Goal: Navigation & Orientation: Find specific page/section

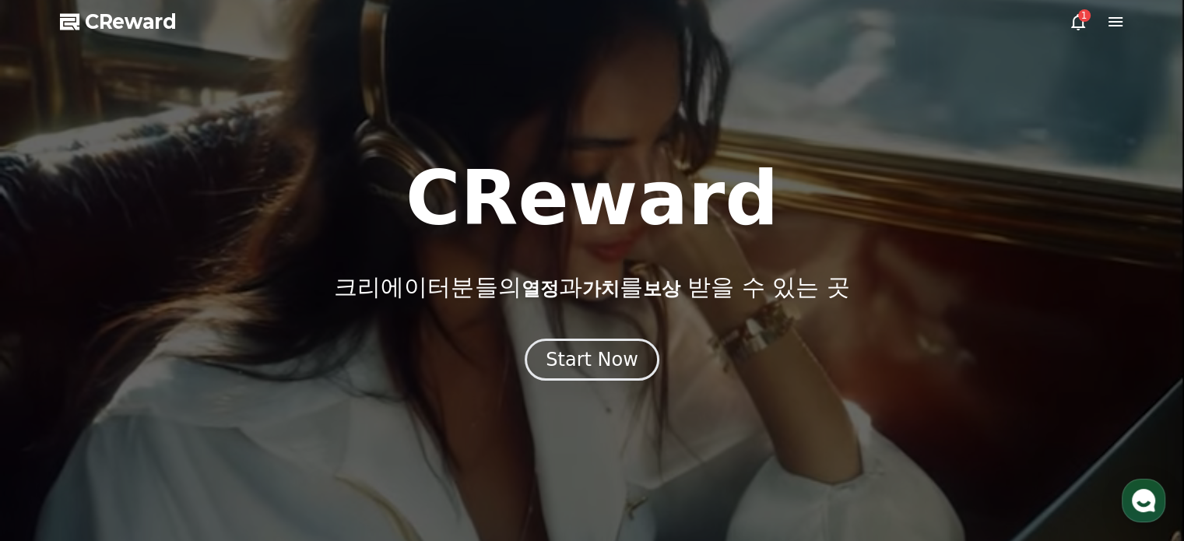
click at [1090, 22] on div "1" at bounding box center [1097, 21] width 56 height 19
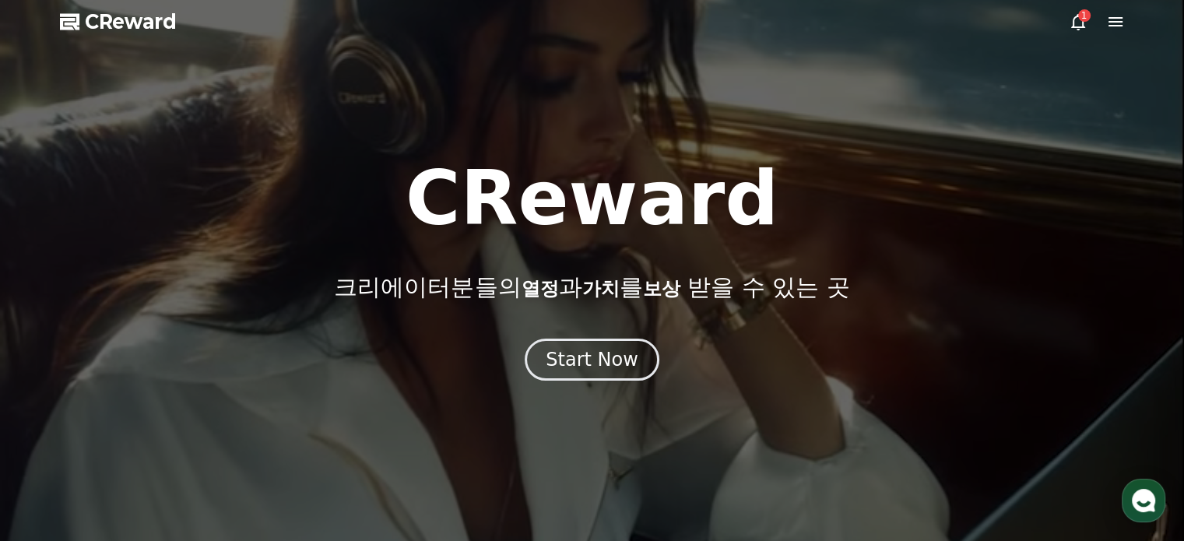
click at [1074, 22] on icon at bounding box center [1078, 21] width 19 height 19
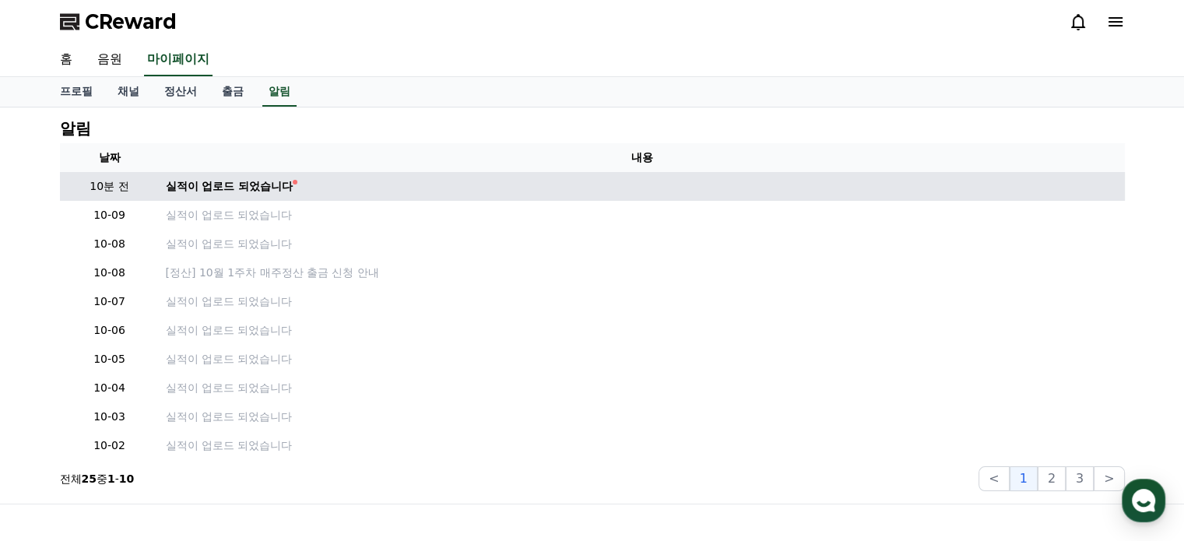
click at [176, 174] on td "실적이 업로드 되었습니다" at bounding box center [642, 186] width 965 height 29
click at [184, 181] on div "실적이 업로드 되었습니다" at bounding box center [230, 186] width 128 height 16
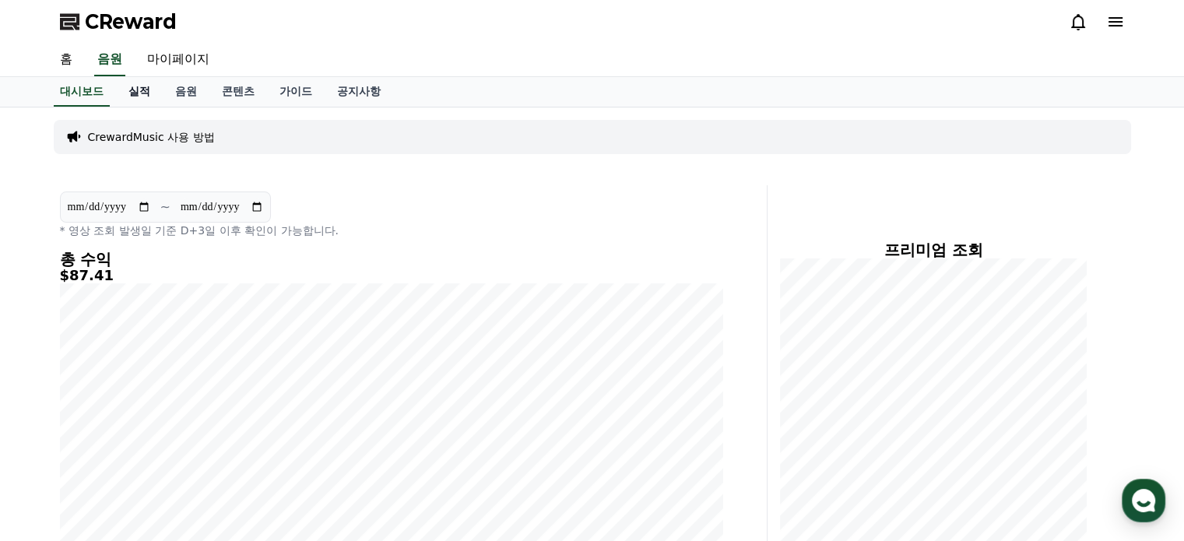
click at [152, 92] on link "실적" at bounding box center [139, 92] width 47 height 30
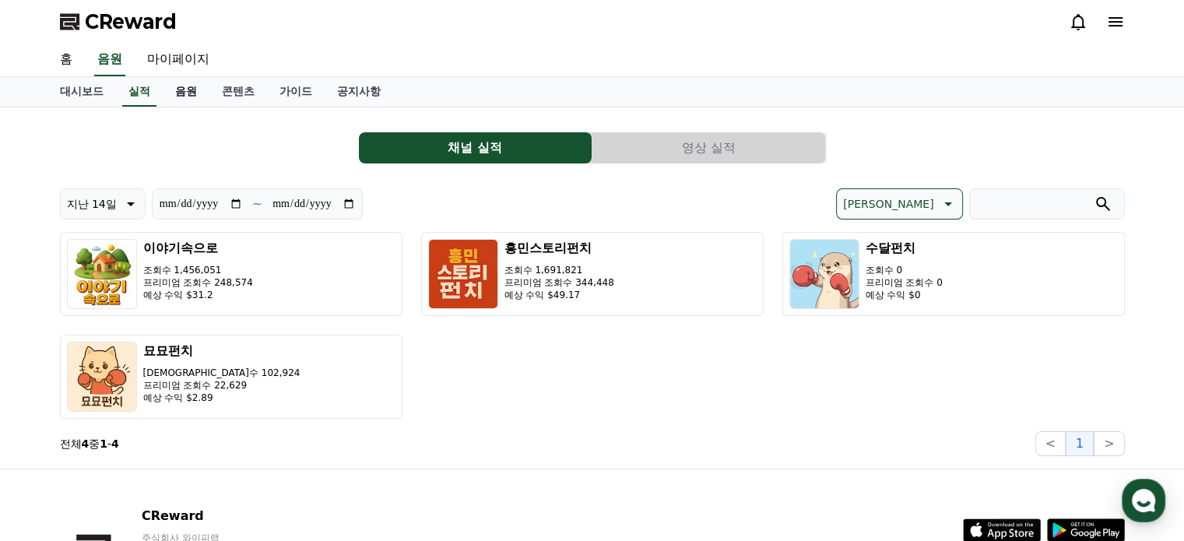
click at [187, 93] on link "음원" at bounding box center [186, 92] width 47 height 30
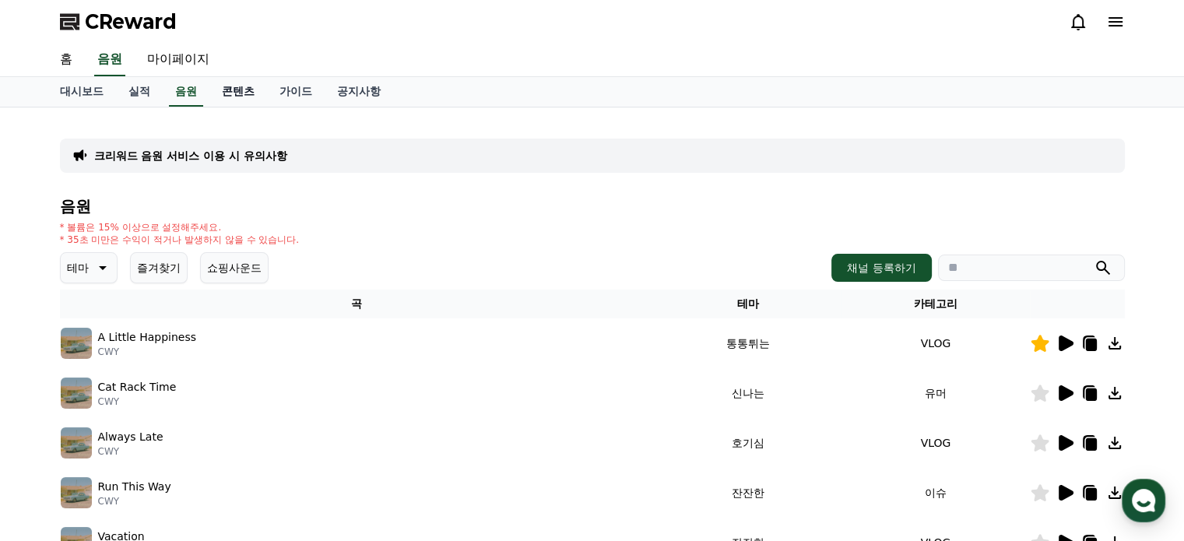
click at [238, 93] on link "콘텐츠" at bounding box center [238, 92] width 58 height 30
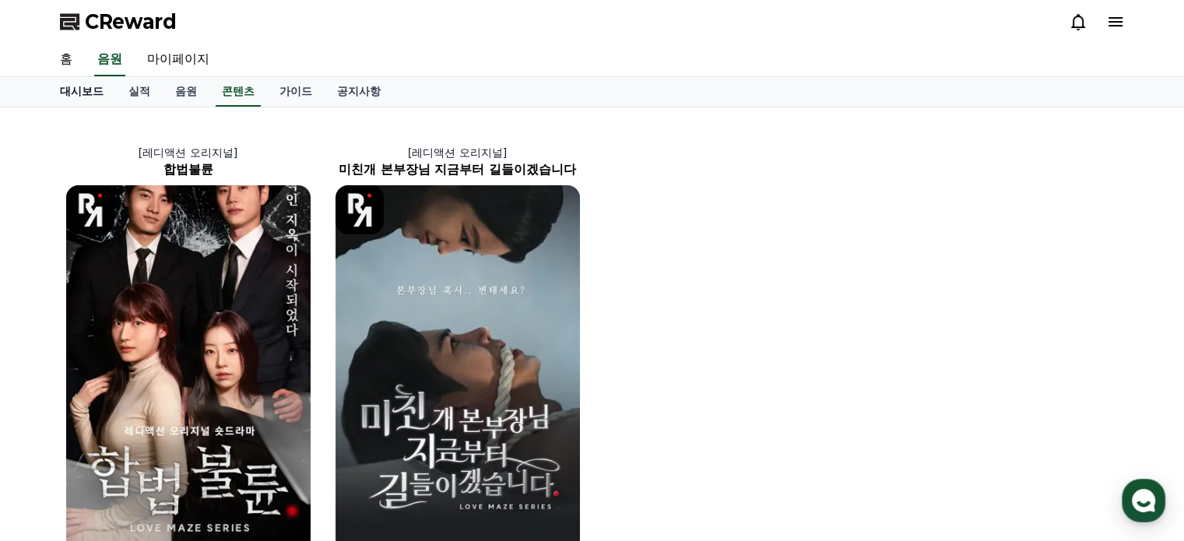
click at [68, 96] on link "대시보드" at bounding box center [81, 92] width 68 height 30
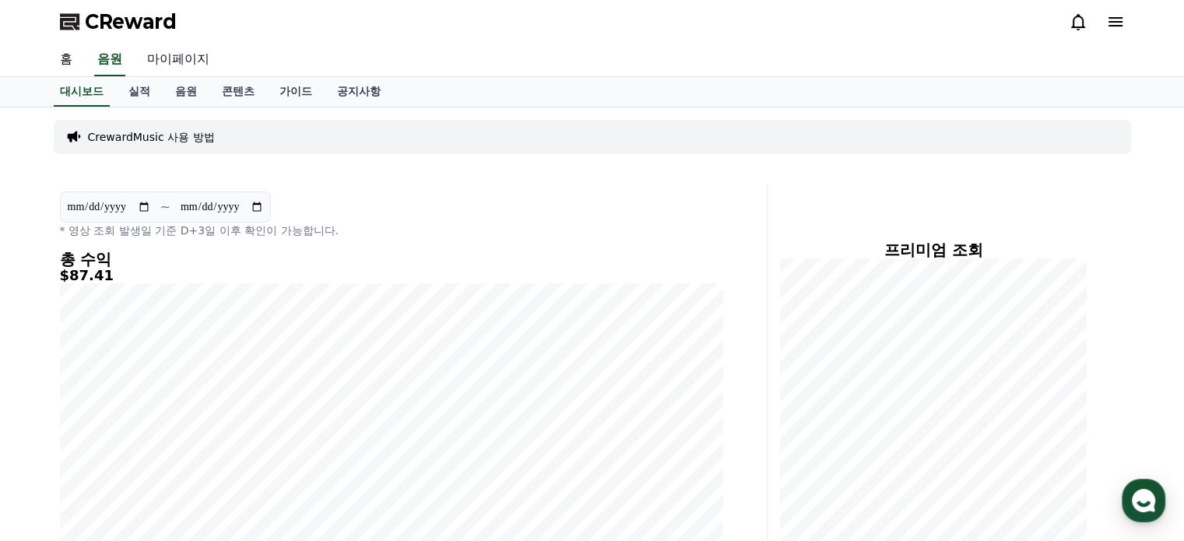
click at [180, 57] on link "마이페이지" at bounding box center [178, 60] width 87 height 33
select select "**********"
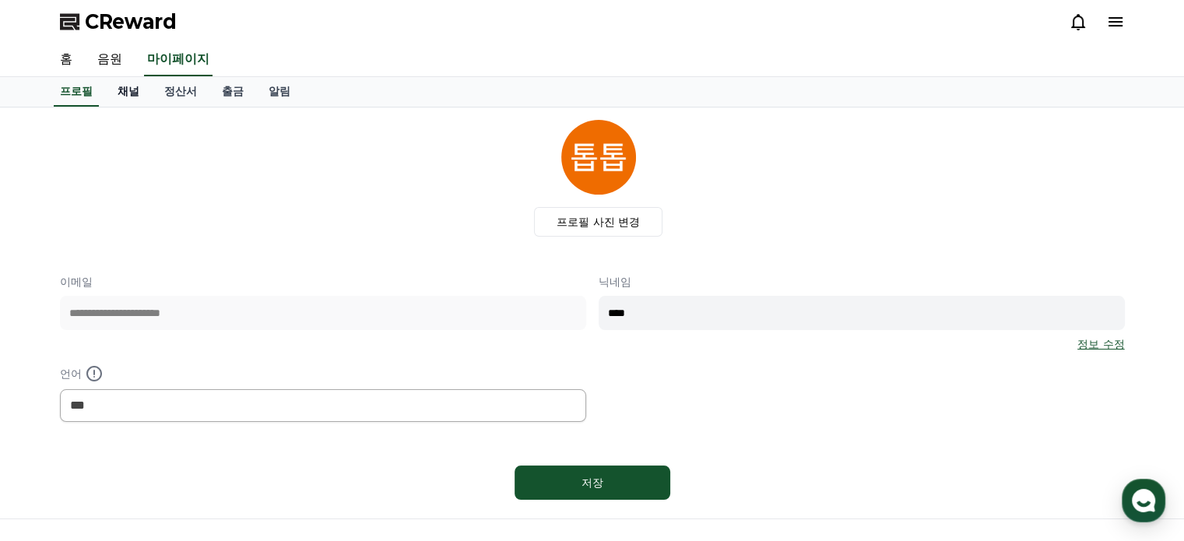
click at [124, 83] on link "채널" at bounding box center [128, 92] width 47 height 30
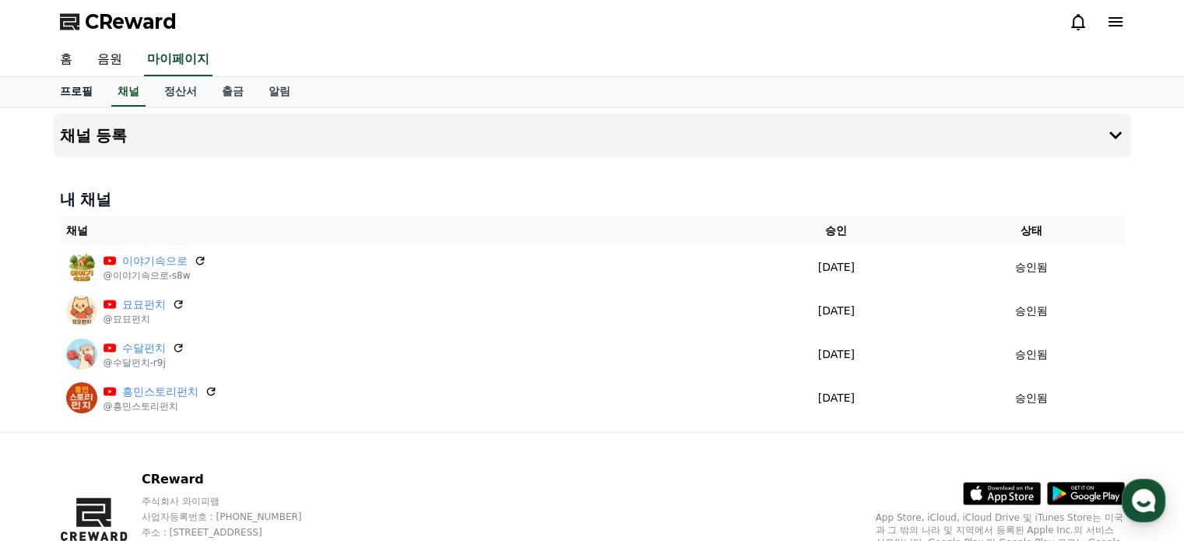
click at [86, 89] on link "프로필" at bounding box center [76, 92] width 58 height 30
select select "**********"
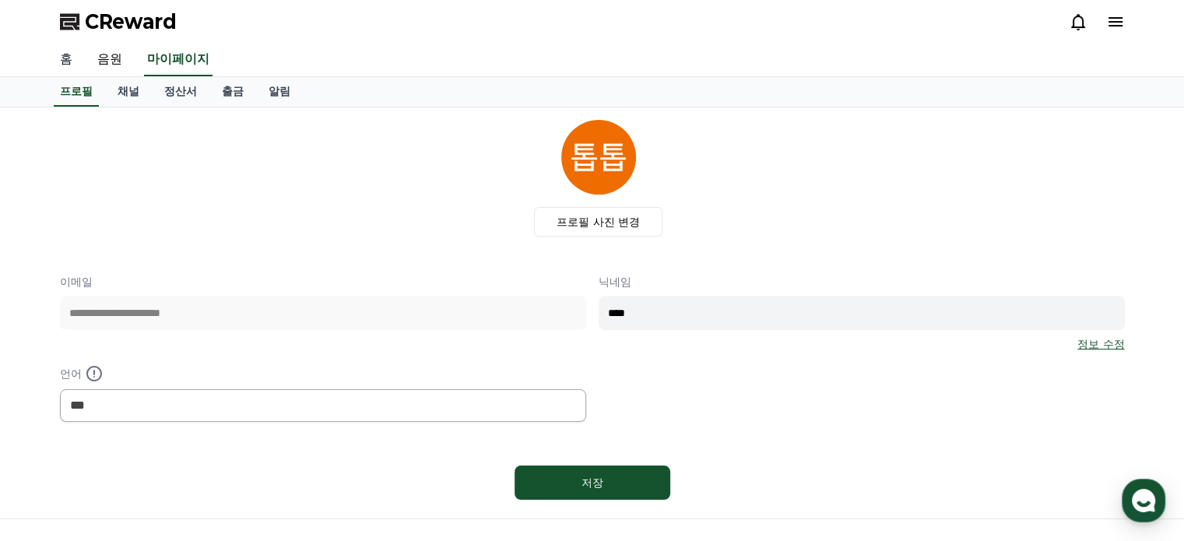
click at [68, 66] on link "홈" at bounding box center [65, 60] width 37 height 33
